Goal: Task Accomplishment & Management: Complete application form

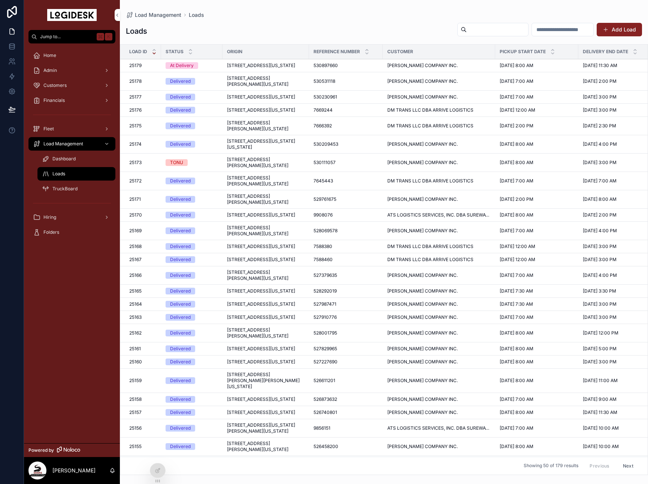
click at [277, 23] on div "Loads Add Load" at bounding box center [384, 30] width 517 height 17
drag, startPoint x: 320, startPoint y: 33, endPoint x: 352, endPoint y: 32, distance: 32.3
click at [320, 33] on div "Loads Add Load" at bounding box center [384, 30] width 517 height 17
drag, startPoint x: 633, startPoint y: 31, endPoint x: 609, endPoint y: 34, distance: 24.5
click at [633, 31] on button "Add Load" at bounding box center [619, 29] width 45 height 13
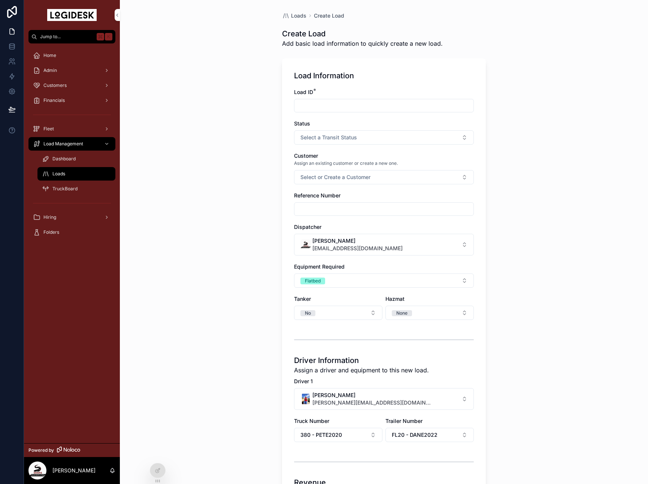
click at [361, 114] on div "Load ID * Status Select a Transit Status Customer Assign an existing customer o…" at bounding box center [384, 349] width 180 height 523
click at [335, 108] on input "scrollable content" at bounding box center [384, 105] width 179 height 10
type input "*****"
click at [345, 138] on span "Select a Transit Status" at bounding box center [329, 137] width 57 height 7
click at [347, 166] on div "Booked" at bounding box center [348, 167] width 16 height 7
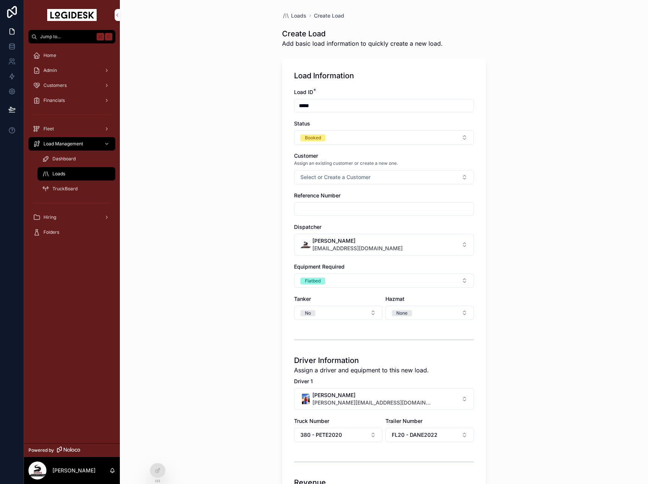
drag, startPoint x: 342, startPoint y: 175, endPoint x: 342, endPoint y: 183, distance: 8.3
click at [342, 175] on span "Select or Create a Customer" at bounding box center [336, 177] width 70 height 7
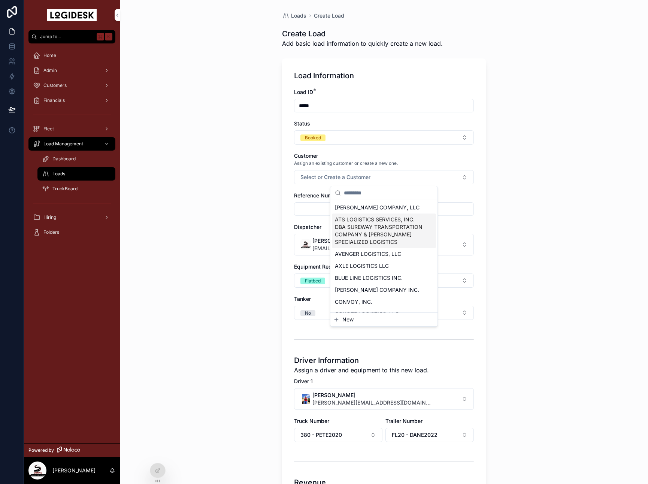
drag, startPoint x: 358, startPoint y: 221, endPoint x: 352, endPoint y: 220, distance: 6.5
click at [358, 221] on span "ATS LOGISTICS SERVICES, INC. DBA SUREWAY TRANSPORTATION COMPANY & [PERSON_NAME]…" at bounding box center [379, 231] width 89 height 30
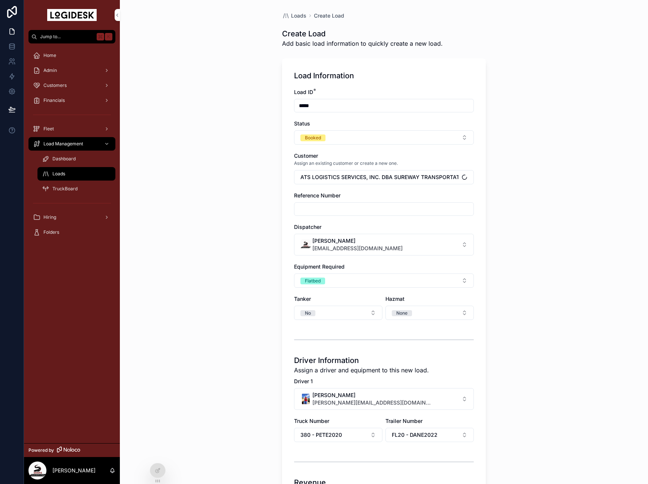
click at [313, 212] on input "scrollable content" at bounding box center [384, 209] width 179 height 10
paste input "*******"
type input "*******"
click at [551, 219] on div "Loads Create Load Create Load Add basic load information to quickly create a ne…" at bounding box center [384, 242] width 529 height 484
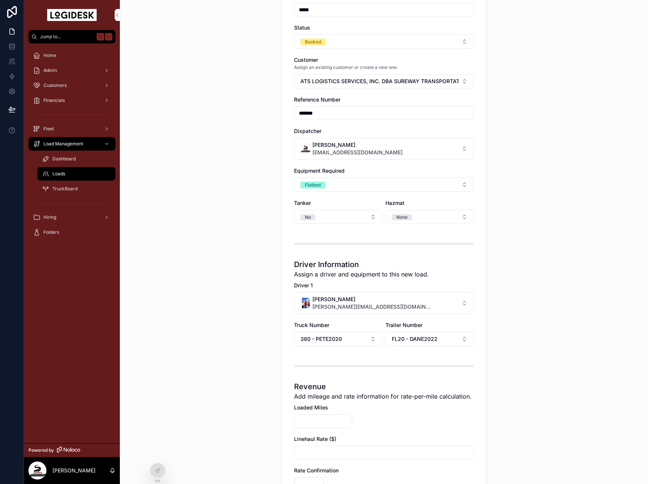
scroll to position [175, 0]
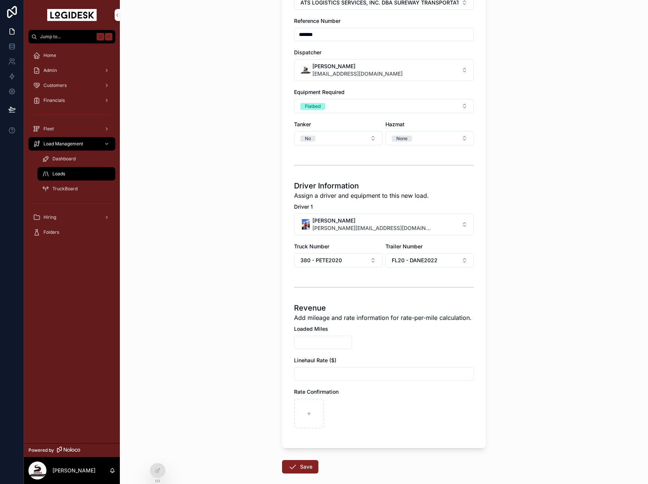
click at [341, 340] on input "scrollable content" at bounding box center [323, 342] width 57 height 10
click at [323, 347] on input "***" at bounding box center [323, 342] width 57 height 10
type input "****"
type input "*********"
click at [508, 352] on div "Loads Create Load Create Load Add basic load information to quickly create a ne…" at bounding box center [384, 242] width 529 height 484
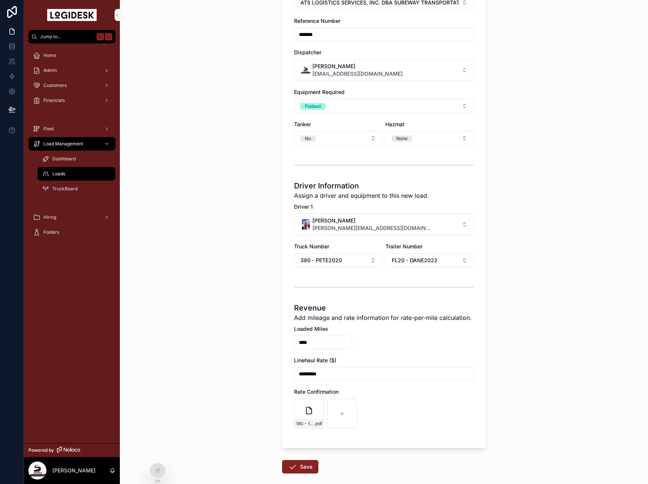
click at [446, 440] on div "Load Information Load ID * ***** Status Booked Customer Assign an existing cust…" at bounding box center [384, 166] width 204 height 564
click at [306, 467] on button "Save" at bounding box center [300, 466] width 36 height 13
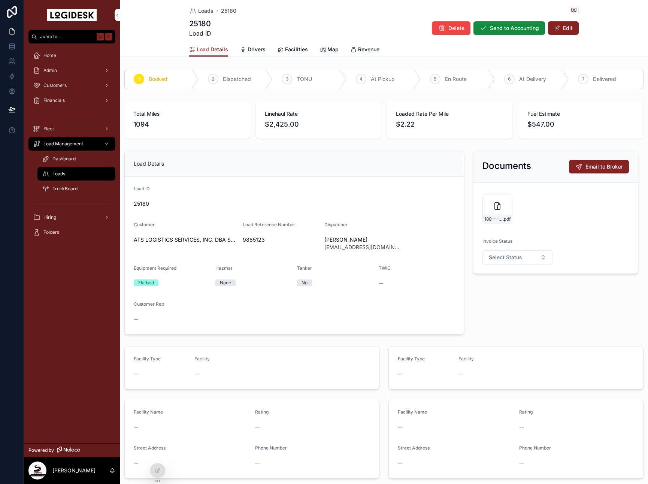
click at [536, 256] on button "Select Status" at bounding box center [518, 257] width 70 height 14
click at [516, 291] on div "Not Invoiced" at bounding box center [518, 287] width 104 height 10
drag, startPoint x: 563, startPoint y: 30, endPoint x: 560, endPoint y: 39, distance: 9.5
click at [563, 30] on button "Edit" at bounding box center [563, 27] width 31 height 13
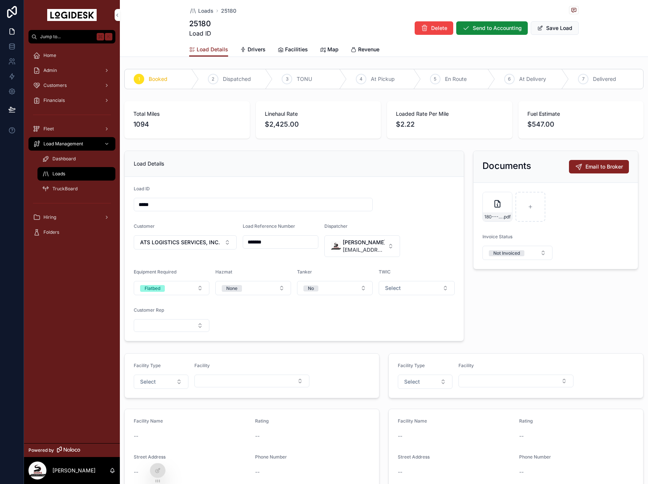
click at [421, 281] on button "Select" at bounding box center [417, 288] width 76 height 14
click at [406, 324] on div "No" at bounding box center [417, 328] width 104 height 10
click at [174, 331] on button "Select Button" at bounding box center [172, 325] width 76 height 13
click at [341, 337] on form "Load ID ***** Customer ATS LOGISTICS SERVICES, INC. DBA SUREWAY TRANSPORTATION …" at bounding box center [294, 259] width 339 height 164
click at [181, 319] on button "Select Button" at bounding box center [172, 325] width 76 height 13
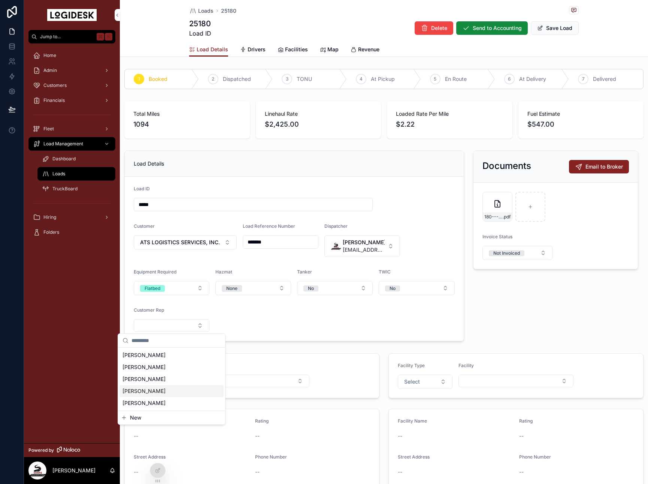
click at [135, 415] on span "New" at bounding box center [135, 417] width 11 height 7
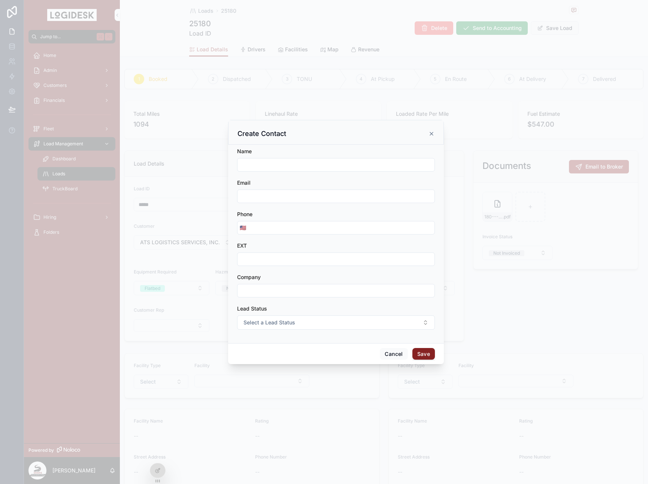
click at [289, 175] on form "Name Email Phone 🇺🇸 EXT Company Lead Status Select a Lead Status" at bounding box center [336, 243] width 198 height 190
click at [288, 166] on input "scrollable content" at bounding box center [336, 165] width 197 height 10
type input "**********"
paste input "**********"
type input "**********"
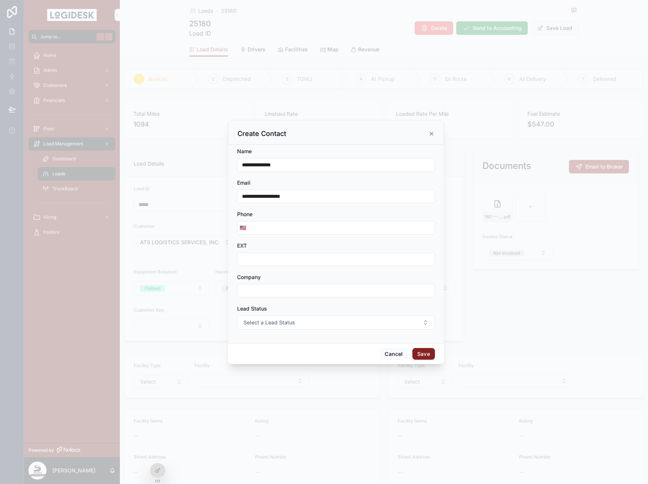
drag, startPoint x: 291, startPoint y: 235, endPoint x: 312, endPoint y: 217, distance: 27.2
click at [292, 235] on form "**********" at bounding box center [336, 243] width 198 height 190
drag, startPoint x: 305, startPoint y: 230, endPoint x: 309, endPoint y: 191, distance: 39.2
click at [305, 230] on input "scrollable content" at bounding box center [342, 228] width 186 height 10
paste input "**********"
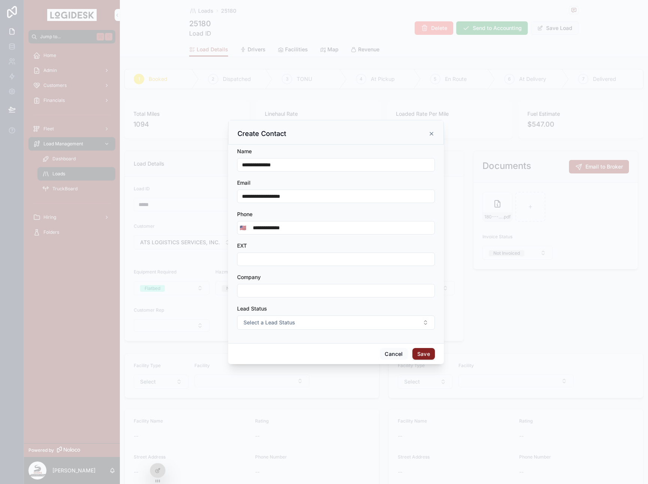
type input "**********"
click at [302, 254] on input "scrollable content" at bounding box center [336, 259] width 197 height 10
click at [300, 321] on button "Select a Lead Status" at bounding box center [336, 323] width 198 height 14
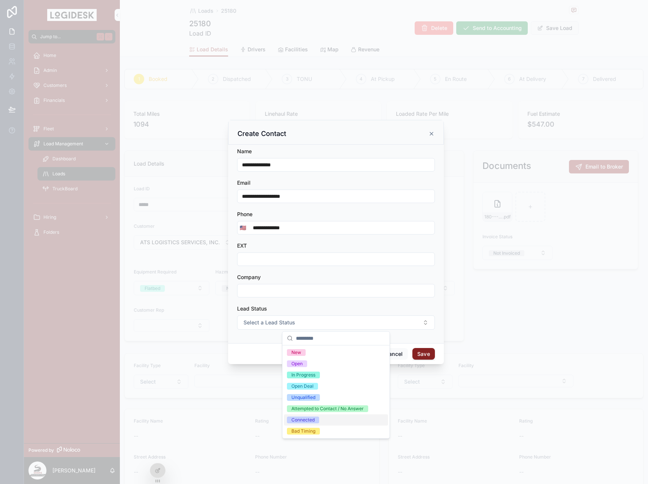
click at [316, 422] on span "Connected" at bounding box center [303, 420] width 32 height 7
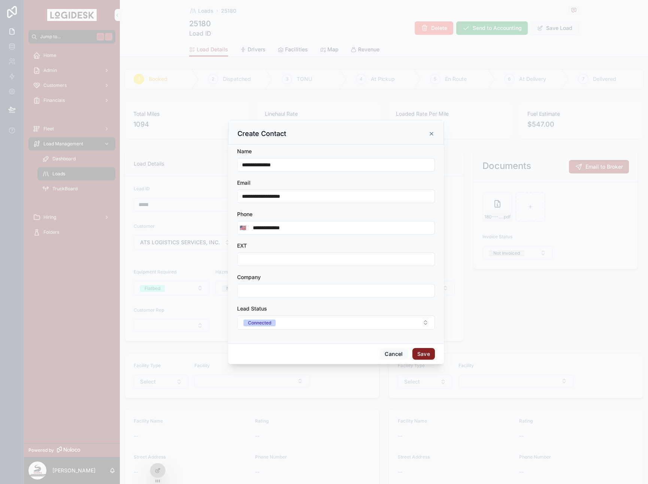
click at [267, 287] on input "scrollable content" at bounding box center [336, 291] width 197 height 10
type input "**********"
click at [424, 351] on button "Save" at bounding box center [424, 354] width 22 height 12
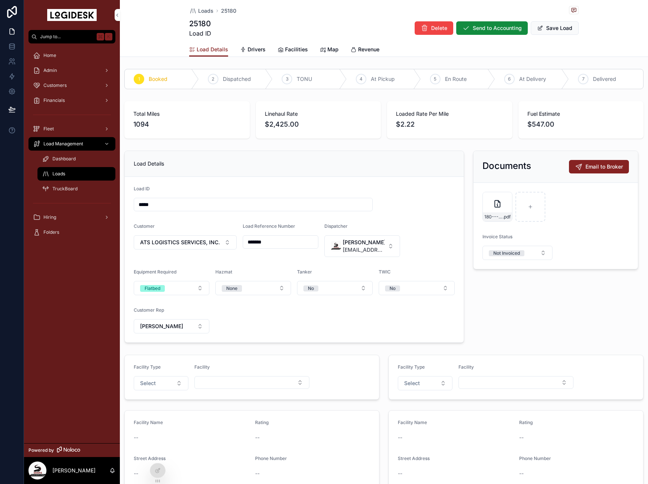
click at [180, 330] on button "[PERSON_NAME]" at bounding box center [172, 326] width 76 height 14
click at [290, 329] on form "Load ID ***** Customer ATS LOGISTICS SERVICES, INC. DBA SUREWAY TRANSPORTATION …" at bounding box center [294, 260] width 339 height 166
drag, startPoint x: 158, startPoint y: 472, endPoint x: 173, endPoint y: 470, distance: 15.2
click at [158, 472] on icon at bounding box center [158, 471] width 6 height 6
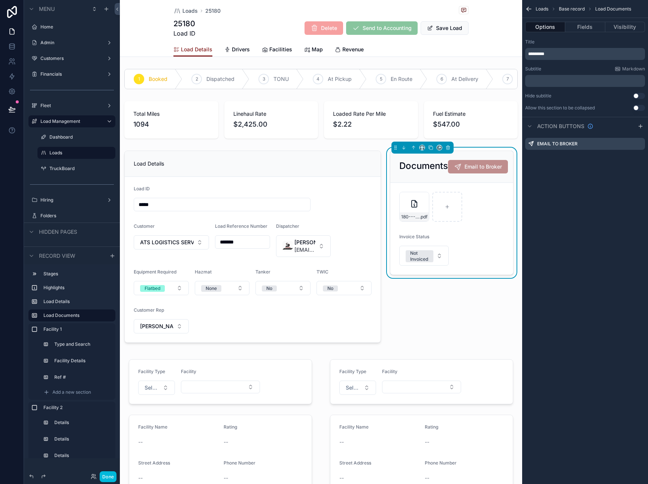
drag, startPoint x: 572, startPoint y: 204, endPoint x: 419, endPoint y: 172, distance: 156.1
click at [418, 171] on h2 "Documents" at bounding box center [424, 166] width 49 height 12
click at [425, 177] on div "Documents Email to Broker" at bounding box center [452, 167] width 123 height 32
click at [604, 144] on div "Email to Broker" at bounding box center [586, 144] width 120 height 12
click at [643, 144] on div "Email to Broker" at bounding box center [586, 144] width 120 height 12
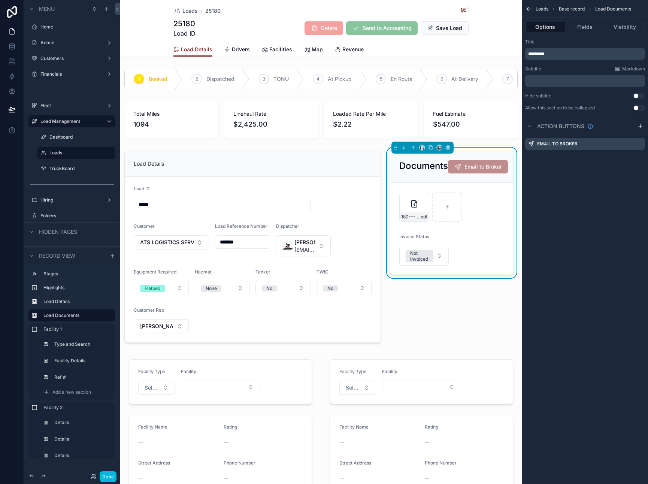
click at [0, 0] on icon "scrollable content" at bounding box center [0, 0] width 0 height 0
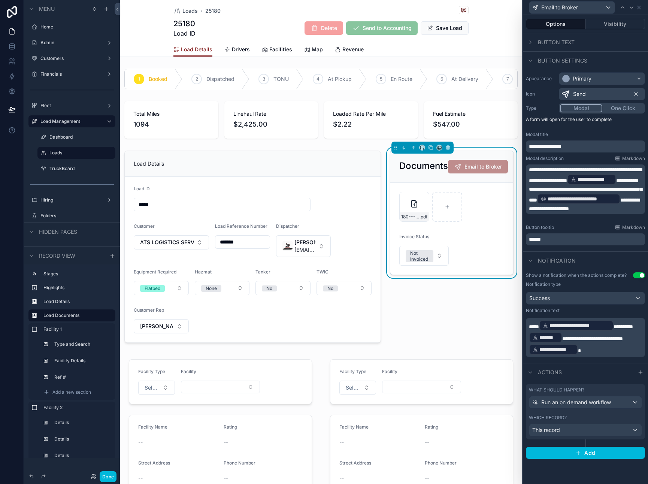
click at [630, 209] on span "**********" at bounding box center [584, 205] width 111 height 14
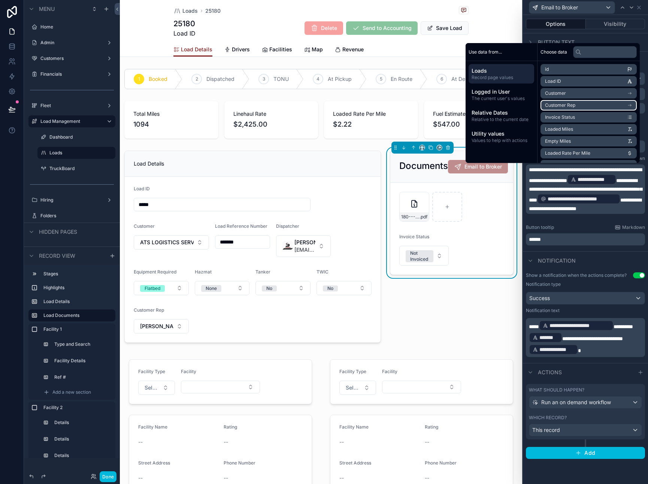
click at [582, 103] on li "Customer Rep" at bounding box center [589, 105] width 96 height 10
click at [579, 118] on li "Email" at bounding box center [589, 116] width 96 height 10
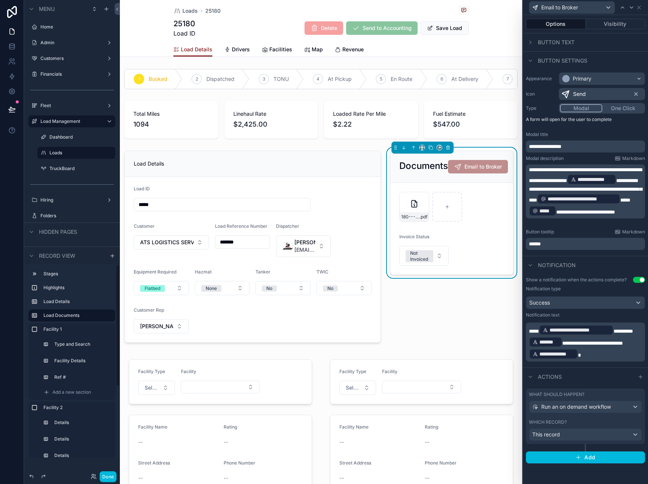
click at [110, 479] on button "Done" at bounding box center [108, 477] width 17 height 11
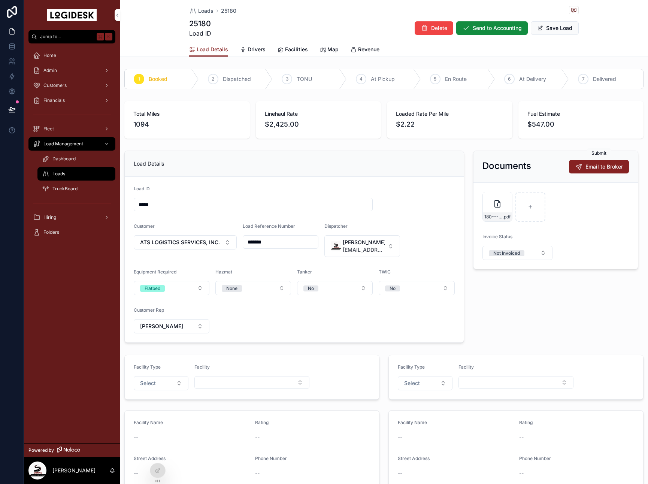
click at [578, 162] on button "Email to Broker" at bounding box center [599, 166] width 60 height 13
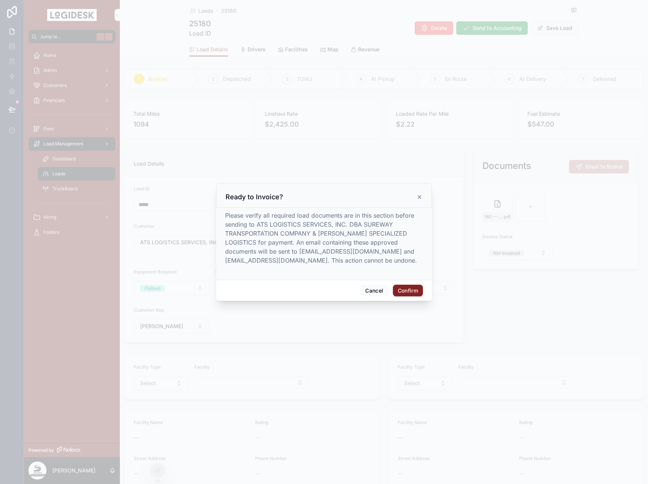
click at [421, 196] on icon at bounding box center [420, 197] width 6 height 6
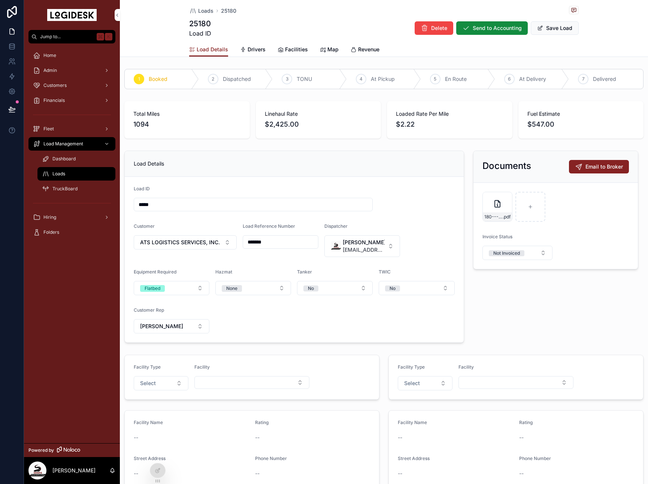
drag, startPoint x: 554, startPoint y: 28, endPoint x: 288, endPoint y: 12, distance: 266.6
click at [554, 28] on button "Save Load" at bounding box center [555, 27] width 48 height 13
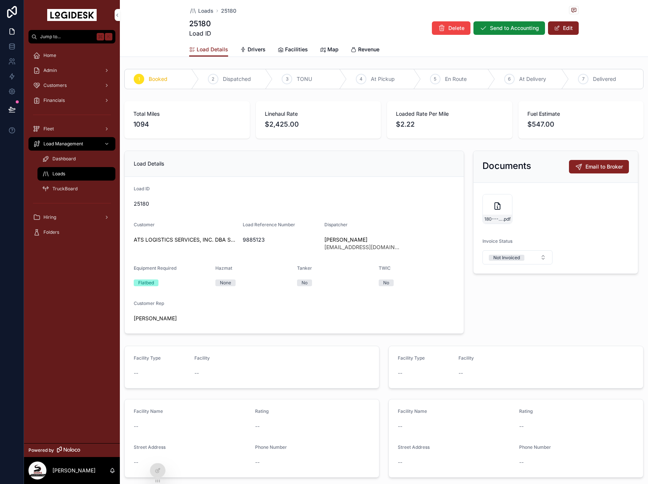
click at [202, 13] on span "Loads" at bounding box center [205, 10] width 15 height 7
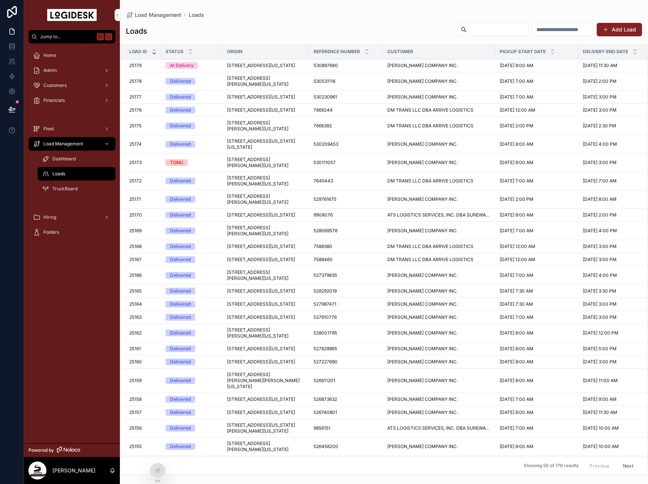
click at [244, 87] on span "[STREET_ADDRESS][PERSON_NAME][US_STATE]" at bounding box center [266, 81] width 78 height 12
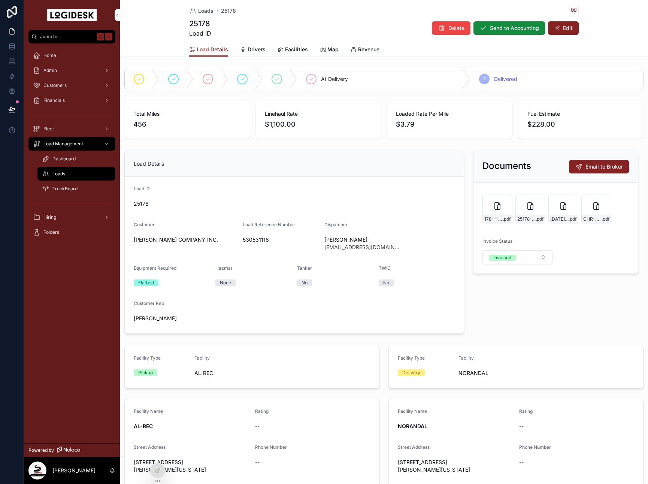
click at [210, 7] on span "Loads" at bounding box center [205, 10] width 15 height 7
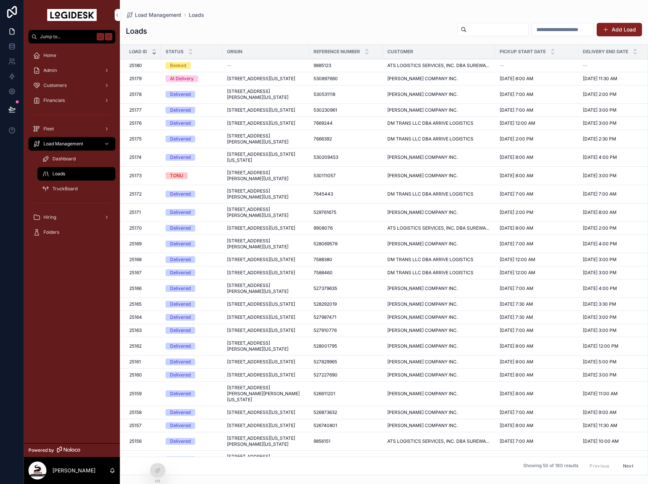
click at [229, 82] on span "[STREET_ADDRESS][US_STATE]" at bounding box center [261, 79] width 68 height 6
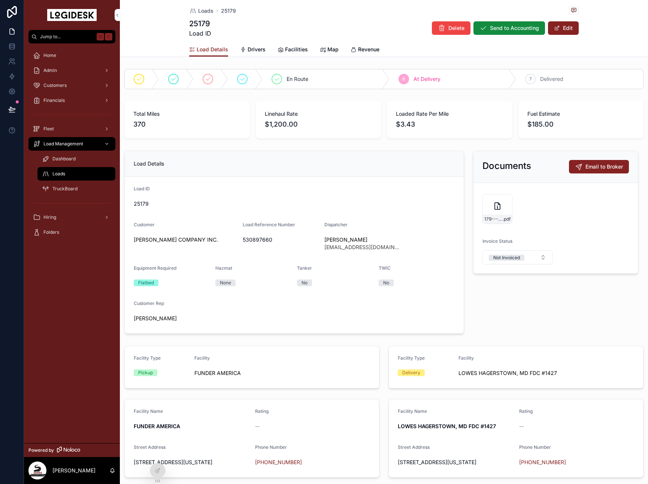
click at [554, 78] on span "Delivered" at bounding box center [552, 78] width 23 height 7
click at [570, 27] on button "Edit" at bounding box center [563, 27] width 31 height 13
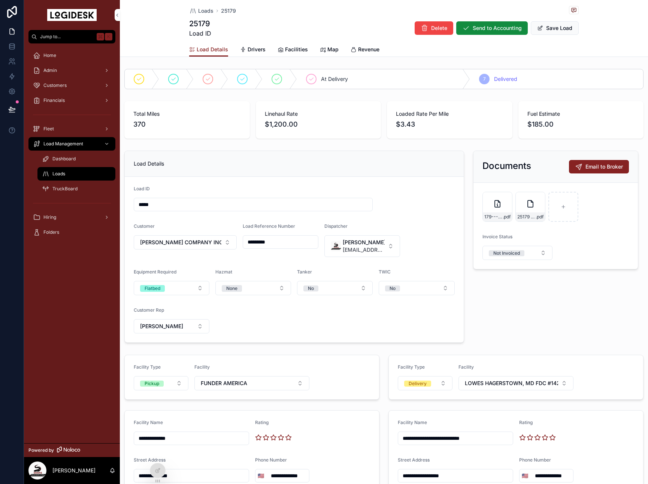
click at [569, 28] on button "Save Load" at bounding box center [555, 27] width 48 height 13
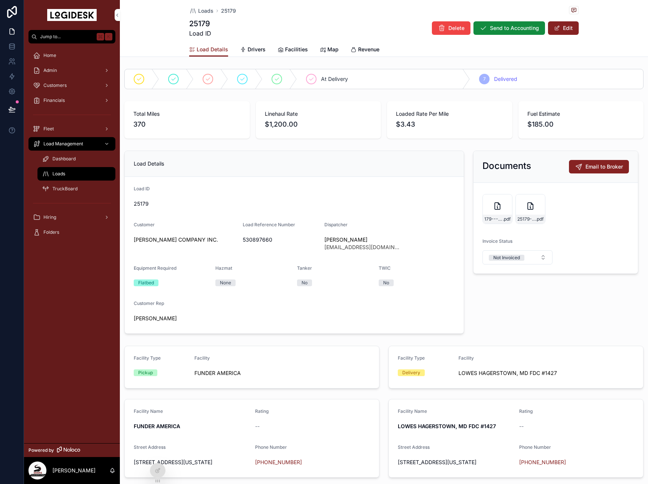
click at [569, 28] on button "Edit" at bounding box center [563, 27] width 31 height 13
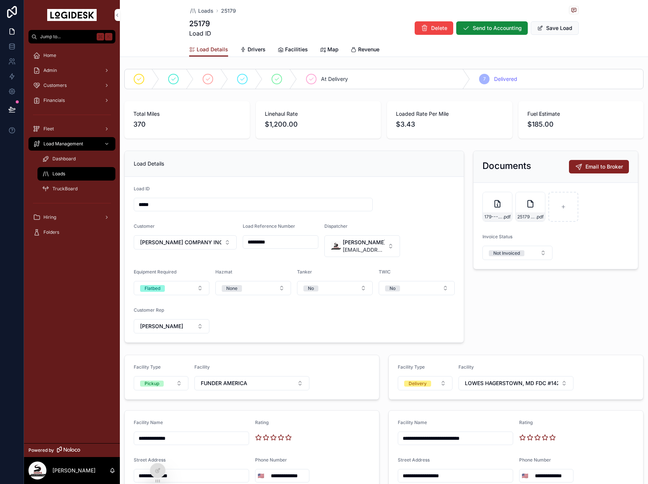
click at [0, 0] on icon "scrollable content" at bounding box center [0, 0] width 0 height 0
click at [528, 207] on icon "scrollable content" at bounding box center [530, 204] width 5 height 7
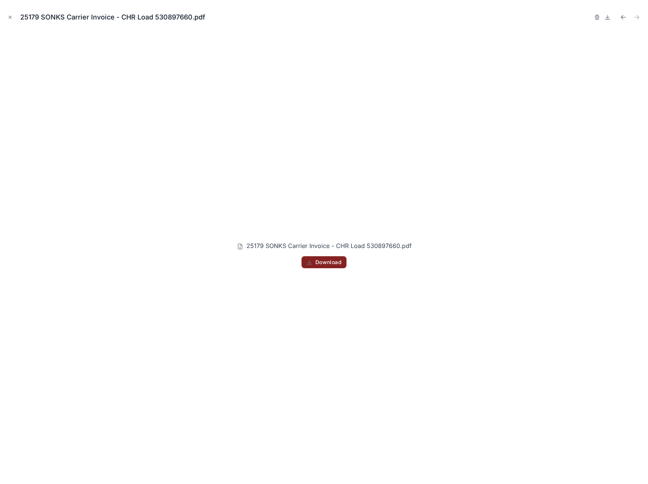
drag, startPoint x: 9, startPoint y: 16, endPoint x: 19, endPoint y: 21, distance: 11.4
click at [9, 16] on icon "Close modal" at bounding box center [10, 17] width 3 height 3
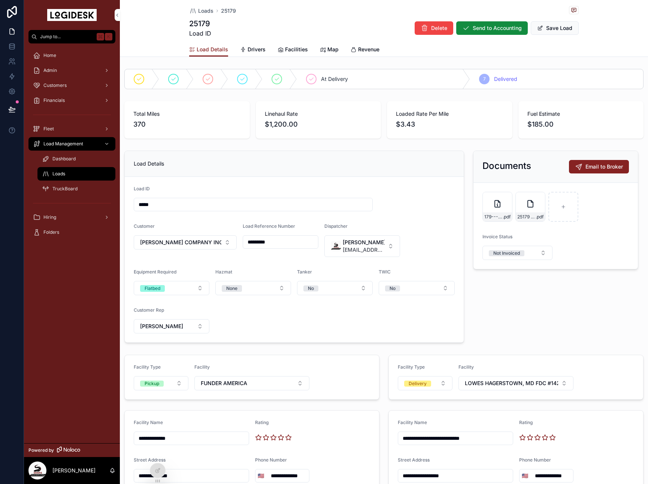
click at [558, 30] on button "Save Load" at bounding box center [555, 27] width 48 height 13
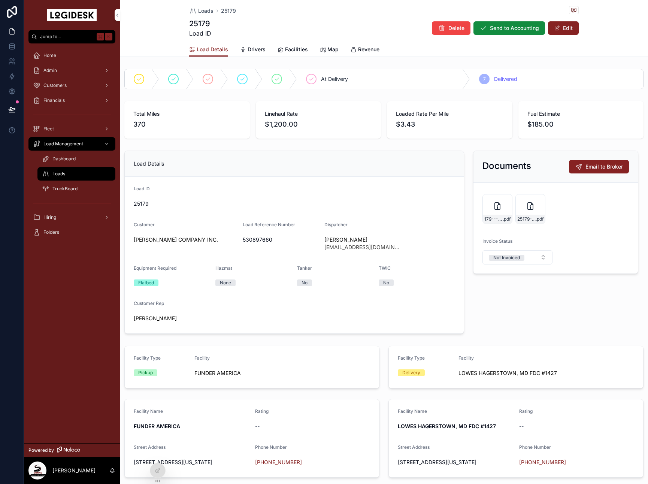
click at [523, 211] on div "25179-SONKS-Carrier-Invoice---CHR-Load-530897660 .pdf" at bounding box center [531, 209] width 30 height 30
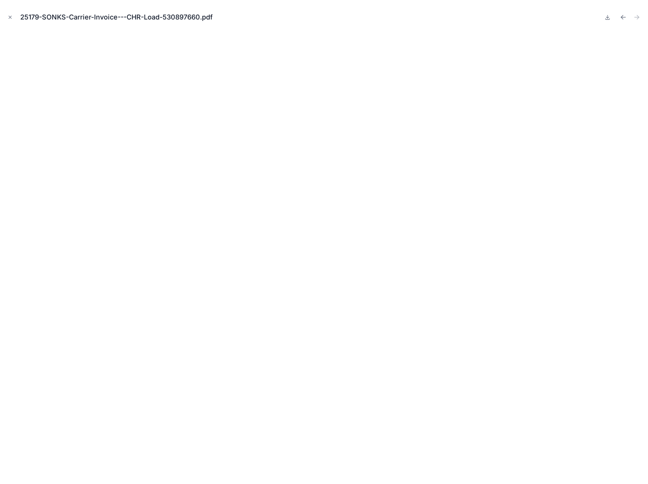
click at [9, 18] on icon "Close modal" at bounding box center [9, 17] width 5 height 5
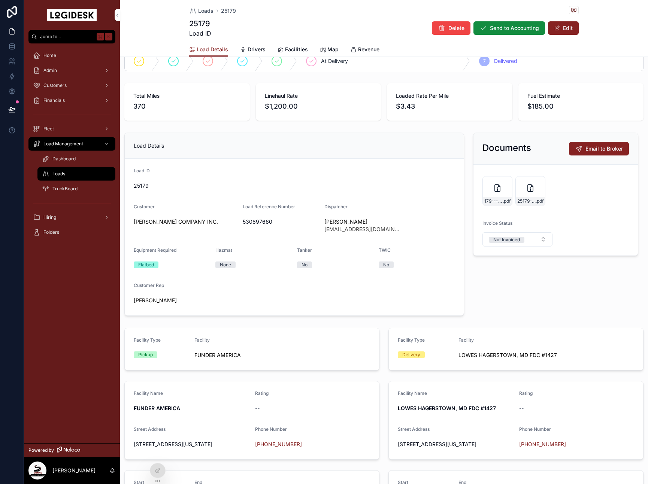
scroll to position [19, 0]
click at [522, 193] on div "25179-SONKS-Carrier-Invoice---CHR-Load-530897660 .pdf" at bounding box center [531, 190] width 30 height 30
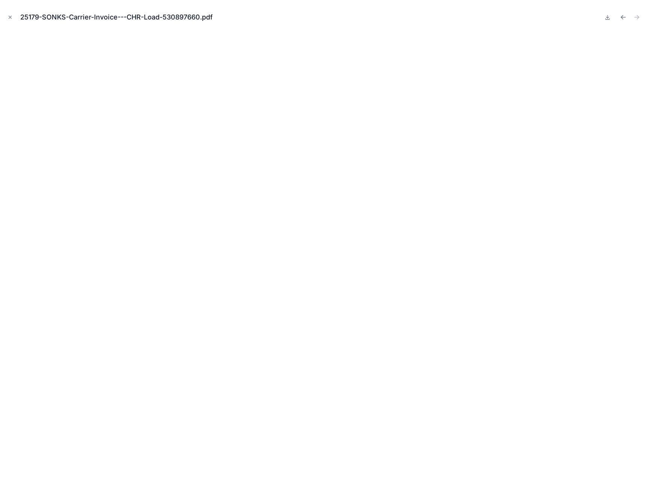
click at [7, 16] on icon "Close modal" at bounding box center [9, 17] width 5 height 5
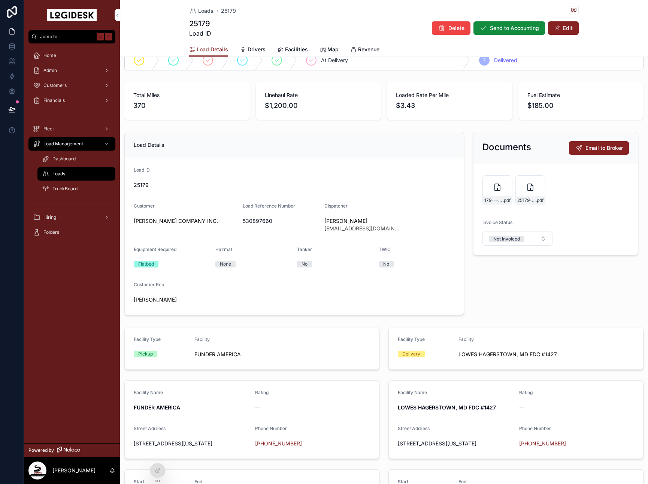
click at [529, 116] on div "Fuel Estimate $185.00" at bounding box center [582, 100] width 126 height 37
click at [548, 31] on div "Delete Send to Accounting Edit" at bounding box center [502, 28] width 153 height 14
click at [558, 16] on div "Loads 25179 25179 Load ID Delete Send to Accounting Edit" at bounding box center [384, 21] width 390 height 42
click at [559, 25] on span "scrollable content" at bounding box center [557, 28] width 6 height 6
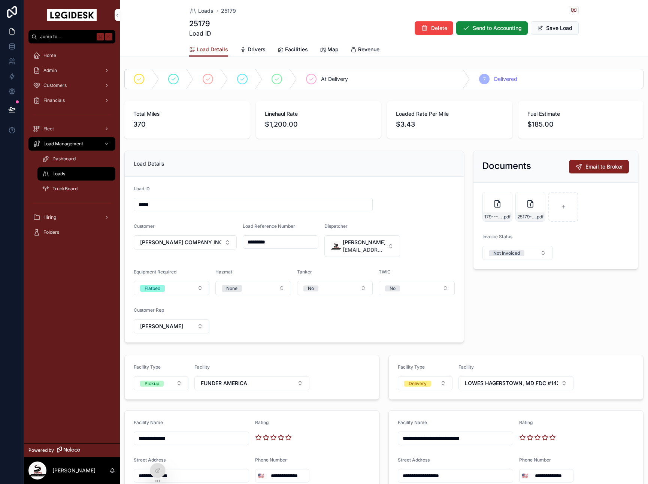
scroll to position [0, 0]
click at [0, 0] on icon "scrollable content" at bounding box center [0, 0] width 0 height 0
click at [546, 184] on icon "scrollable content" at bounding box center [547, 184] width 6 height 6
click at [557, 33] on button "Save Load" at bounding box center [555, 27] width 48 height 13
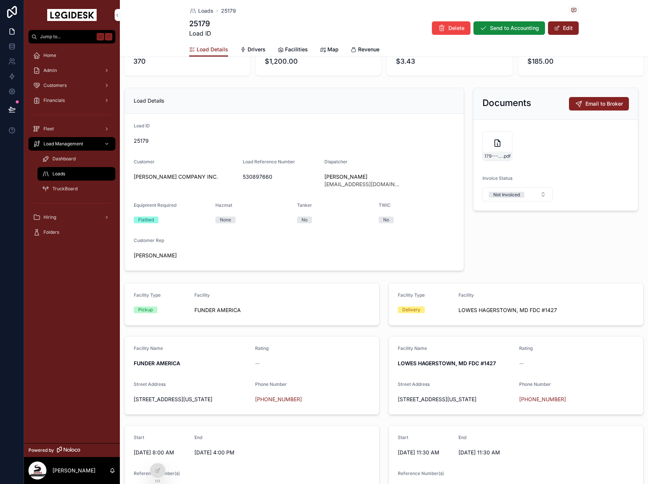
scroll to position [0, 0]
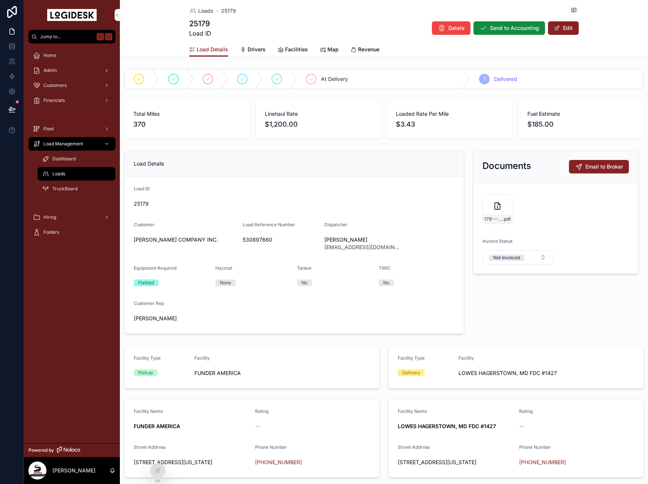
drag, startPoint x: 275, startPoint y: 259, endPoint x: 272, endPoint y: 244, distance: 15.6
click at [275, 259] on form "Load ID 25179 Customer [PERSON_NAME] COMPANY INC. Load Reference Number 5308976…" at bounding box center [294, 255] width 339 height 157
click at [268, 239] on span "530897660" at bounding box center [281, 239] width 76 height 7
copy span "530897660"
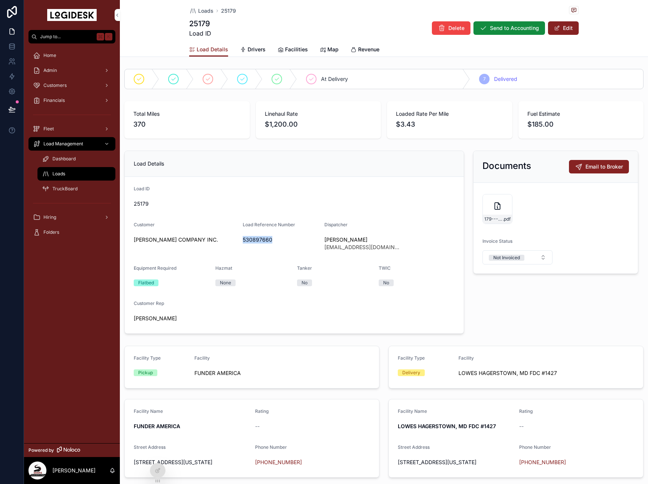
click at [566, 33] on button "Edit" at bounding box center [563, 27] width 31 height 13
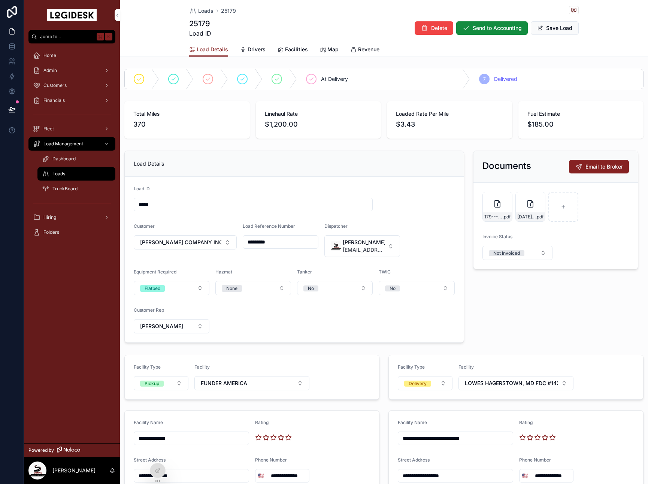
click at [543, 24] on button "Save Load" at bounding box center [555, 27] width 48 height 13
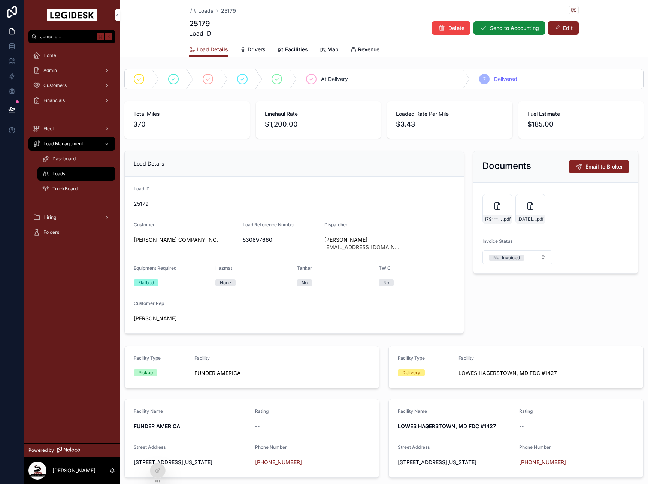
click at [529, 213] on div "[DATE]-CHR-POD-530897660-W-IO-TIMES .pdf" at bounding box center [531, 209] width 30 height 30
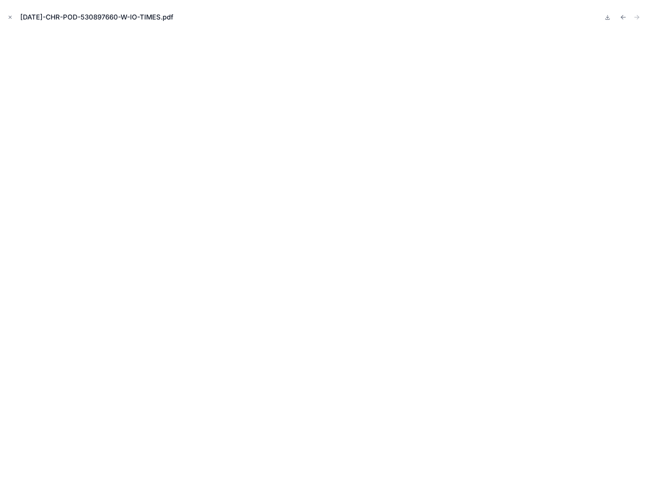
click at [7, 19] on icon "Close modal" at bounding box center [9, 17] width 5 height 5
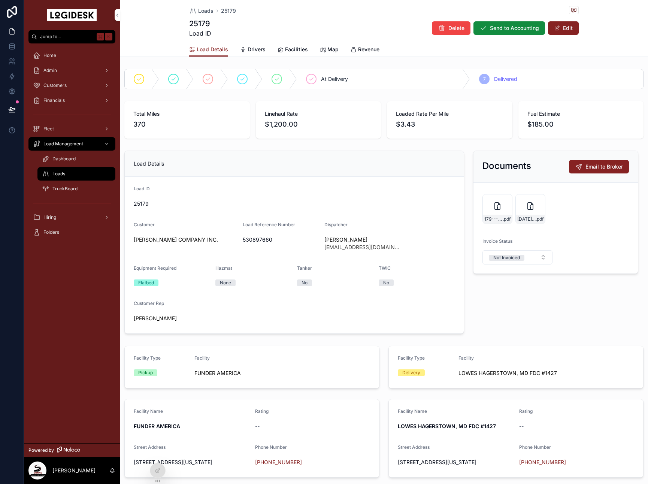
click at [526, 223] on div "[DATE]-CHR-POD-530897660-W-IO-TIMES .pdf" at bounding box center [530, 219] width 29 height 9
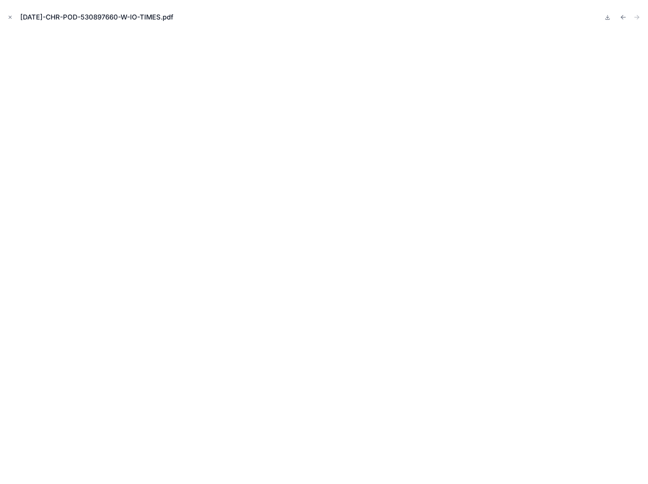
drag, startPoint x: 9, startPoint y: 19, endPoint x: 25, endPoint y: 27, distance: 18.1
click at [9, 19] on icon "Close modal" at bounding box center [9, 17] width 5 height 5
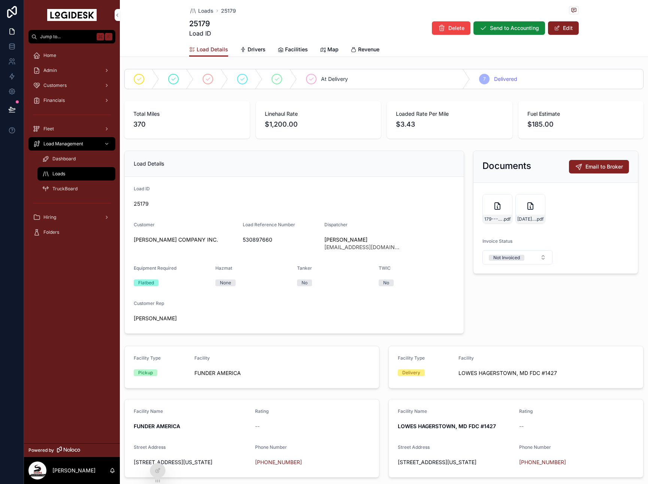
drag, startPoint x: 527, startPoint y: 315, endPoint x: 531, endPoint y: 313, distance: 4.5
click at [527, 315] on div "Documents Email to Broker 179---10-8-to-10-9---CHR---1200.00 .pdf [DATE]-CHR-PO…" at bounding box center [556, 242] width 174 height 189
click at [198, 11] on link "Loads" at bounding box center [201, 10] width 24 height 7
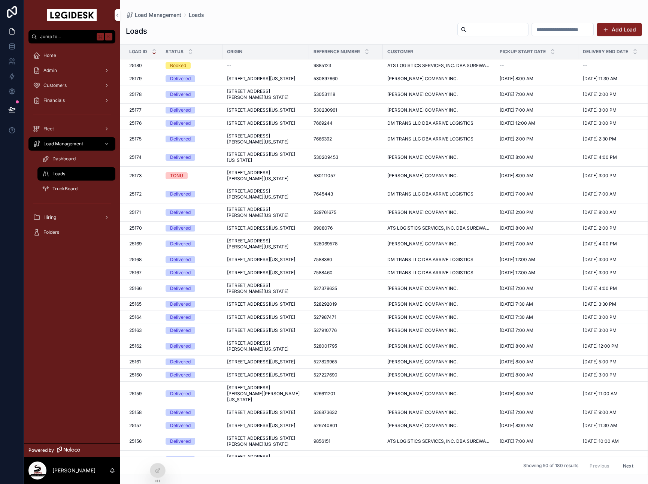
click at [423, 65] on span "ATS LOGISTICS SERVICES, INC. DBA SUREWAY TRANSPORTATION COMPANY & [PERSON_NAME]…" at bounding box center [439, 66] width 103 height 6
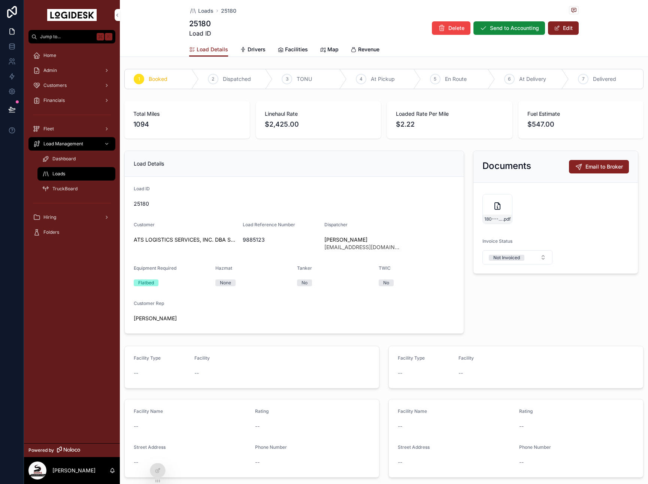
drag, startPoint x: 570, startPoint y: 38, endPoint x: 570, endPoint y: 33, distance: 4.9
click at [570, 38] on div "Loads 25180 25180 Load ID Delete Send to Accounting Edit" at bounding box center [384, 21] width 390 height 42
click at [570, 31] on button "Edit" at bounding box center [563, 27] width 31 height 13
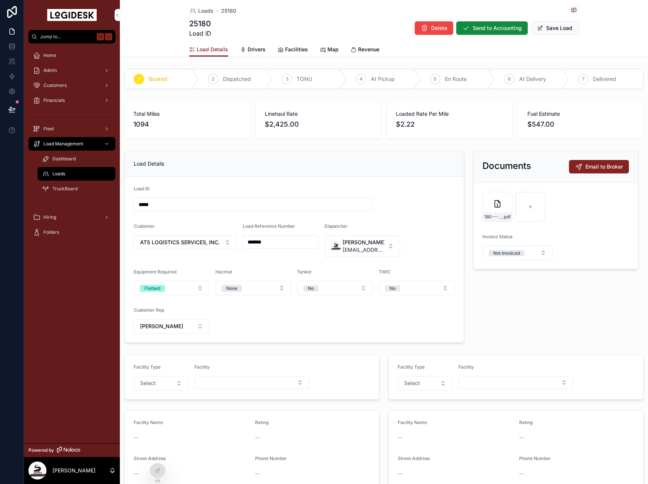
click at [174, 390] on button "Select" at bounding box center [161, 383] width 55 height 14
click at [166, 410] on div "Pickup" at bounding box center [161, 413] width 104 height 10
click at [465, 305] on div "Load Details Load ID ***** Customer ATS LOGISTICS SERVICES, INC. DBA SUREWAY TR…" at bounding box center [294, 247] width 349 height 198
drag, startPoint x: 431, startPoint y: 383, endPoint x: 431, endPoint y: 387, distance: 3.8
click at [431, 383] on button "Select" at bounding box center [425, 383] width 55 height 14
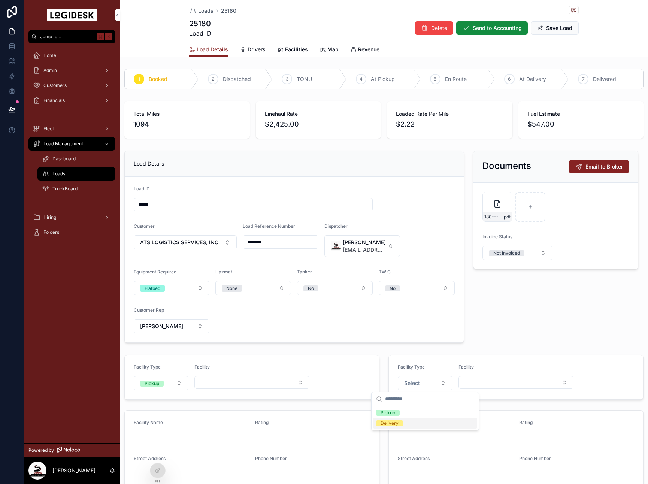
click at [415, 422] on div "Delivery" at bounding box center [425, 423] width 104 height 10
click at [507, 332] on div "Documents Email to Broker 180---10-10-to-10-13---SUREWAY---2425.00 .pdf Invoice…" at bounding box center [556, 247] width 174 height 198
